Goal: Task Accomplishment & Management: Complete application form

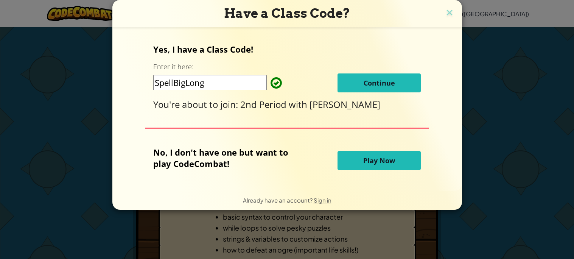
click at [359, 78] on button "Continue" at bounding box center [378, 82] width 83 height 19
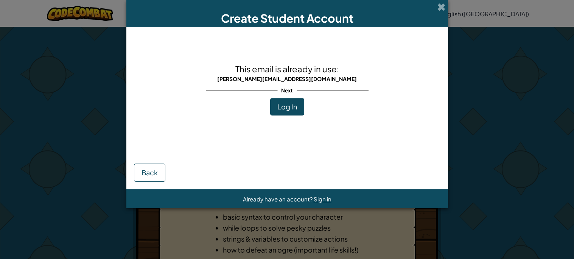
click at [285, 108] on span "Log In" at bounding box center [287, 106] width 20 height 9
